Goal: Obtain resource: Download file/media

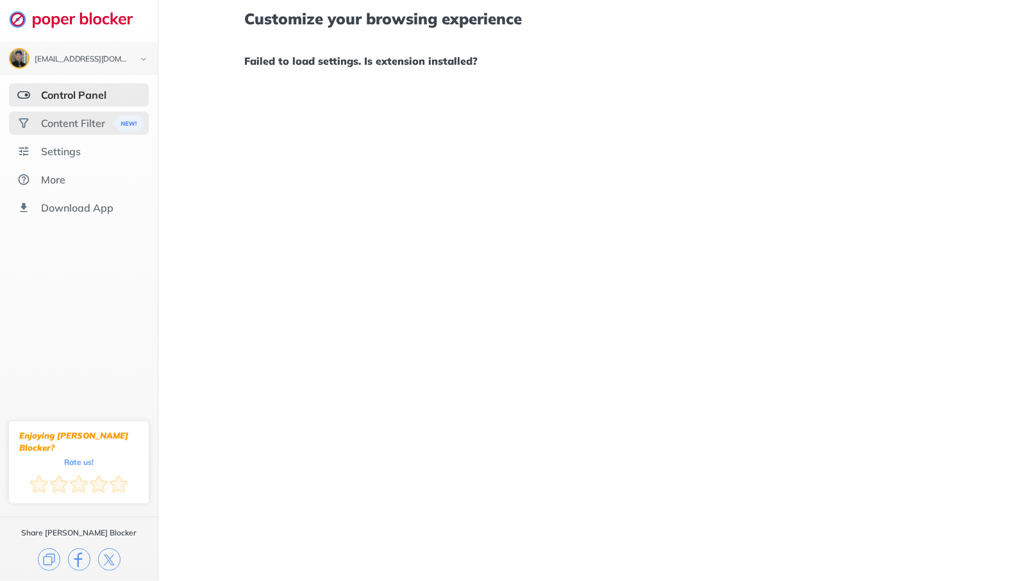
click at [58, 126] on div "Content Filter" at bounding box center [73, 123] width 64 height 13
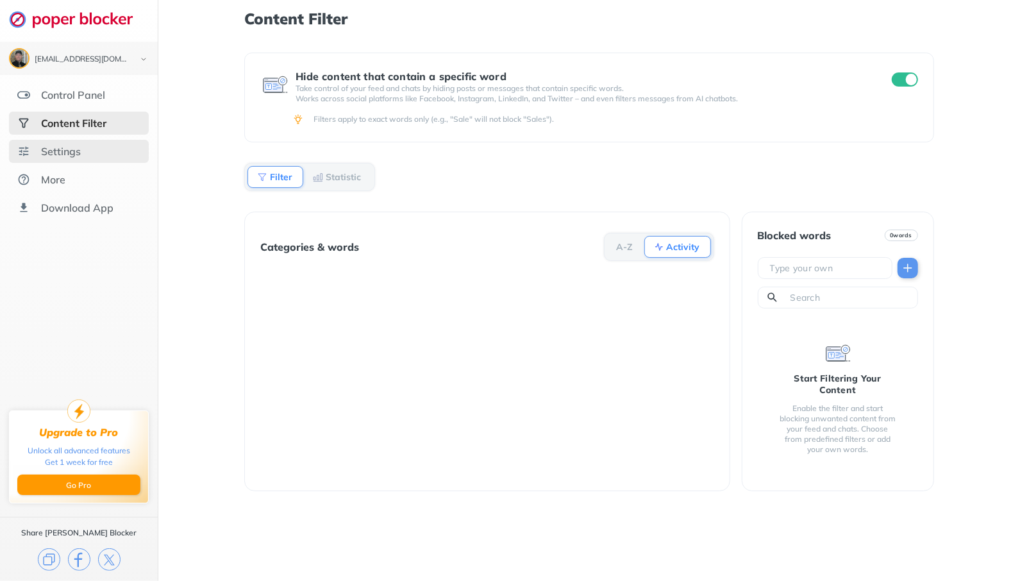
click at [54, 152] on div "Settings" at bounding box center [61, 151] width 40 height 13
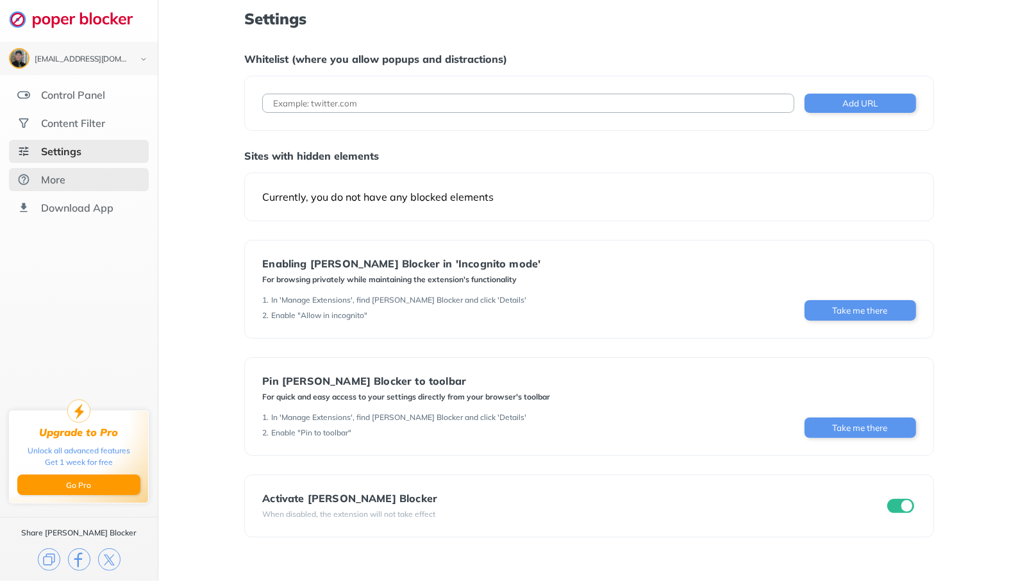
click at [53, 185] on div "More" at bounding box center [53, 179] width 24 height 13
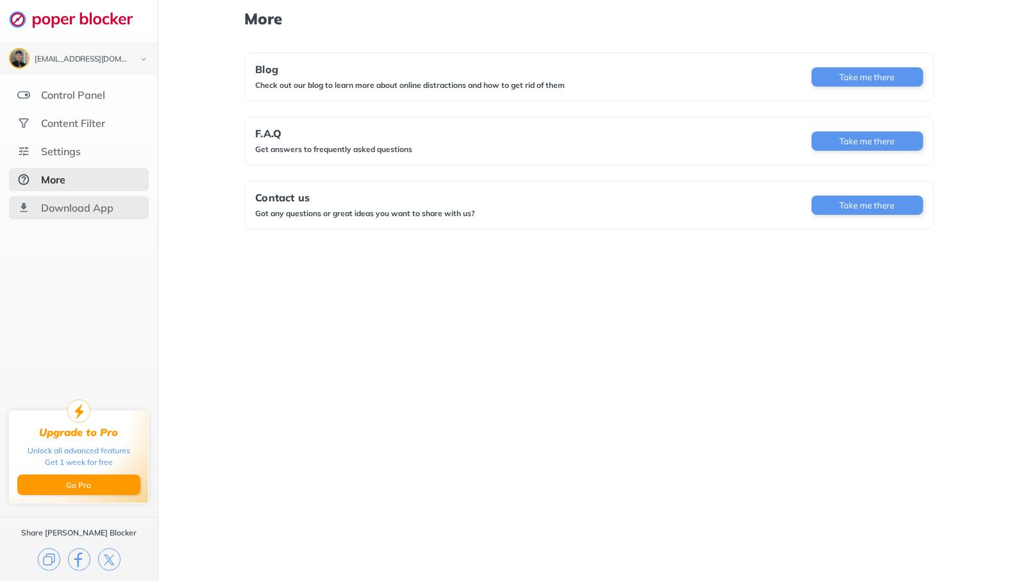
click at [61, 213] on div "Download App" at bounding box center [79, 207] width 140 height 23
